Goal: Find specific page/section: Find specific page/section

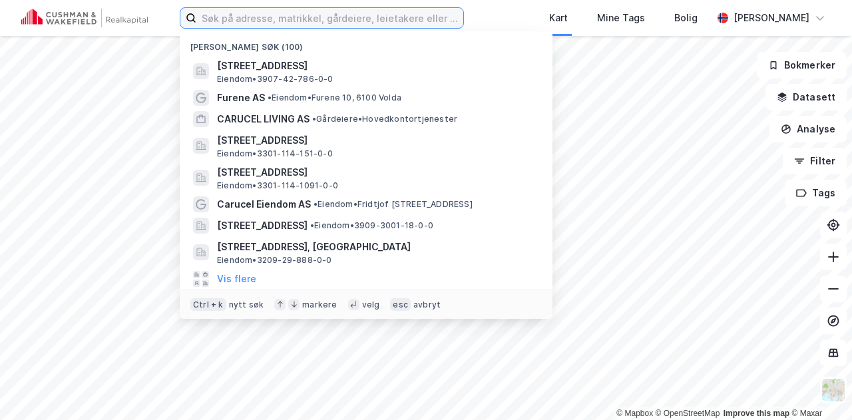
click at [309, 23] on input at bounding box center [329, 18] width 267 height 20
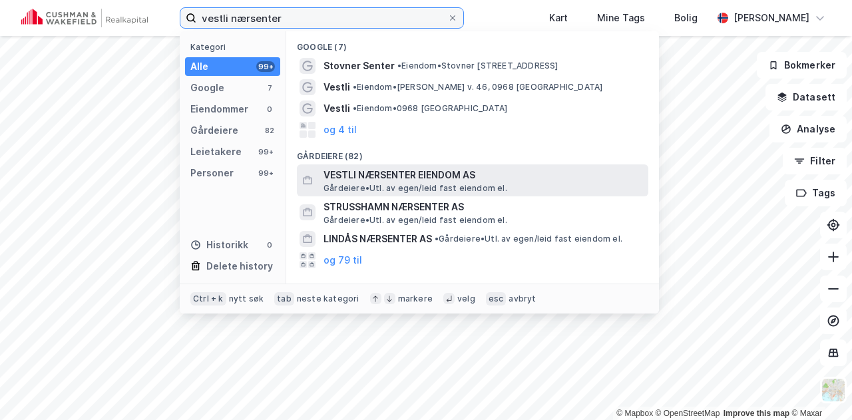
type input "vestli nærsenter"
click at [382, 179] on span "VESTLI NÆRSENTER EIENDOM AS" at bounding box center [482, 175] width 319 height 16
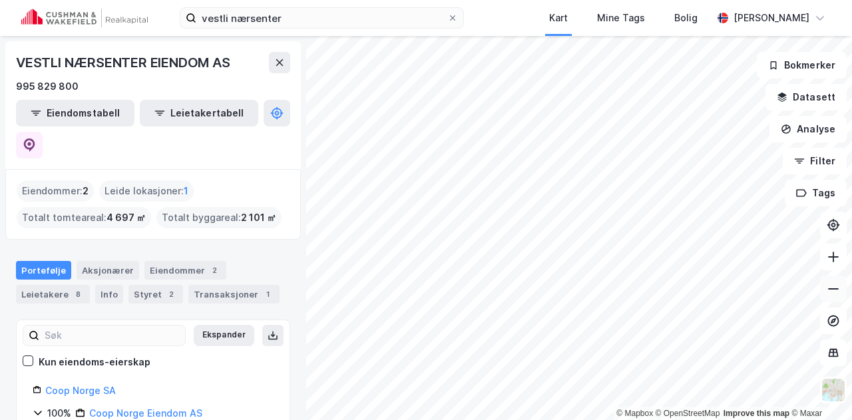
click at [833, 285] on icon at bounding box center [832, 288] width 13 height 13
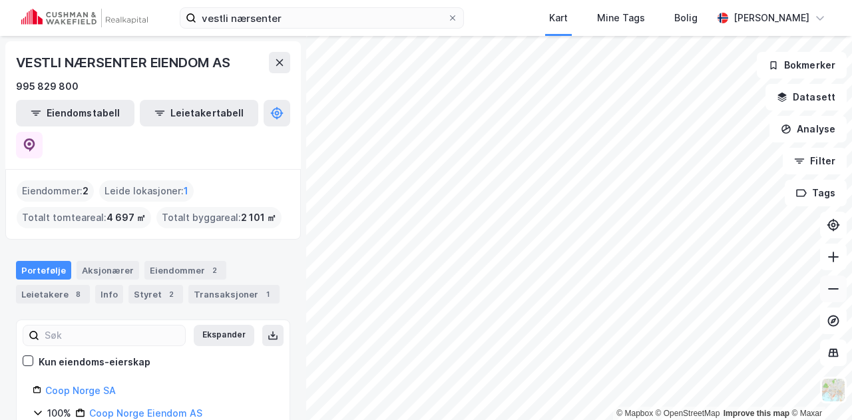
click at [833, 285] on icon at bounding box center [832, 288] width 13 height 13
click at [833, 255] on icon at bounding box center [832, 256] width 1 height 11
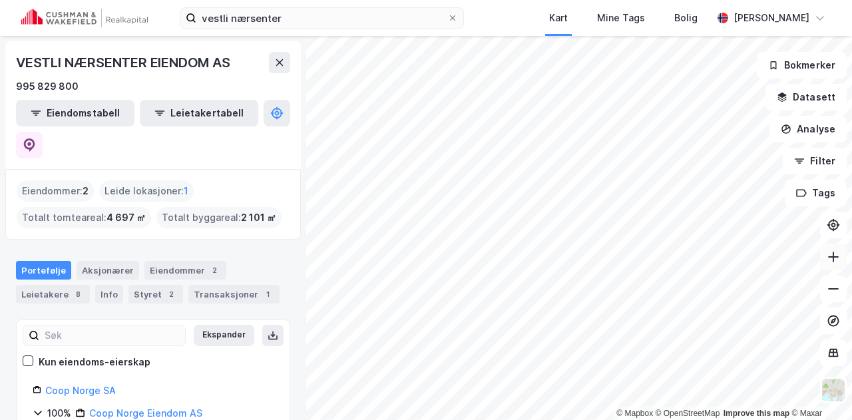
click at [833, 255] on icon at bounding box center [832, 256] width 1 height 11
click at [830, 284] on icon at bounding box center [832, 288] width 13 height 13
click at [837, 285] on icon at bounding box center [832, 288] width 13 height 13
